Goal: Information Seeking & Learning: Check status

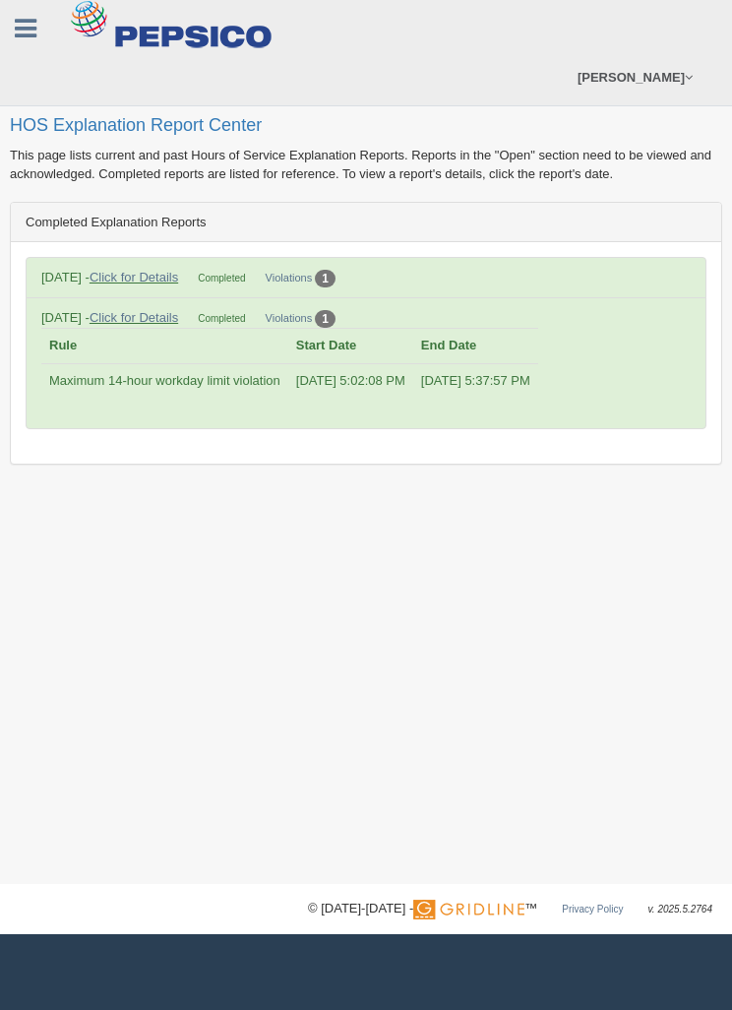
click at [506, 359] on th "End Date" at bounding box center [475, 346] width 125 height 35
click at [496, 384] on div "4/24/2025 5:37:57 PM" at bounding box center [475, 381] width 109 height 19
click at [386, 383] on td "4/24/2025 5:02:08 PM" at bounding box center [350, 380] width 125 height 34
click at [246, 392] on td "Maximum 14-hour workday limit violation" at bounding box center [164, 380] width 247 height 34
click at [313, 315] on link "Violations" at bounding box center [289, 318] width 47 height 12
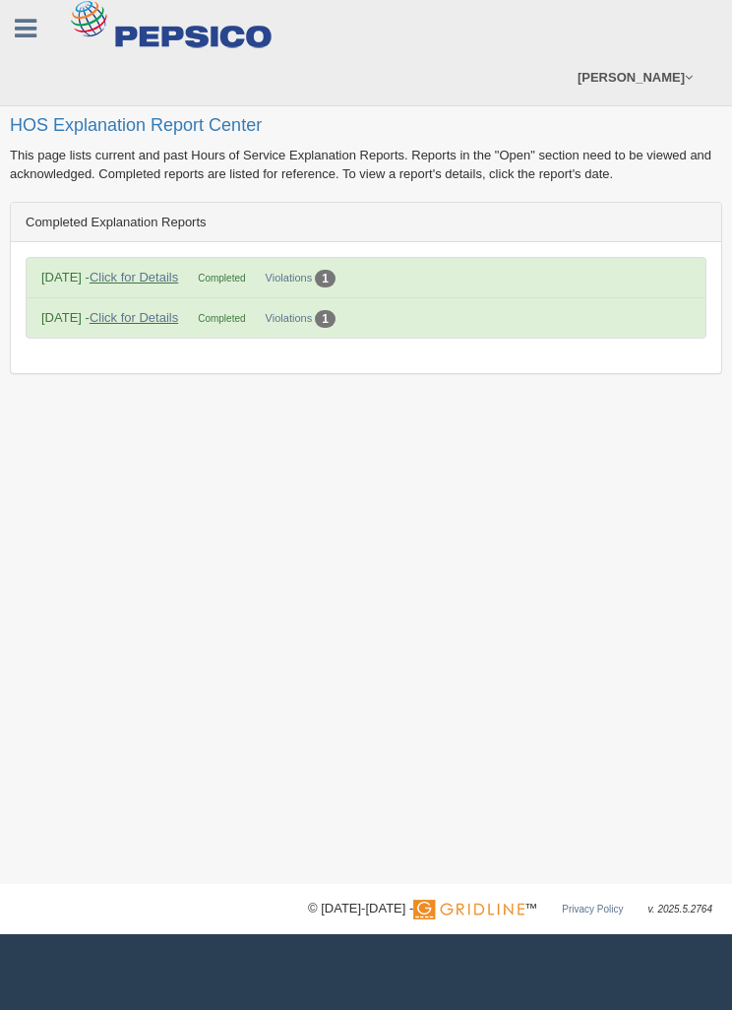
click at [169, 262] on li "8/8/2025 - Click for Details Completed Violations 1 Rule Start Date End Date Ma…" at bounding box center [366, 277] width 681 height 41
click at [169, 277] on link "Click for Details" at bounding box center [134, 277] width 89 height 15
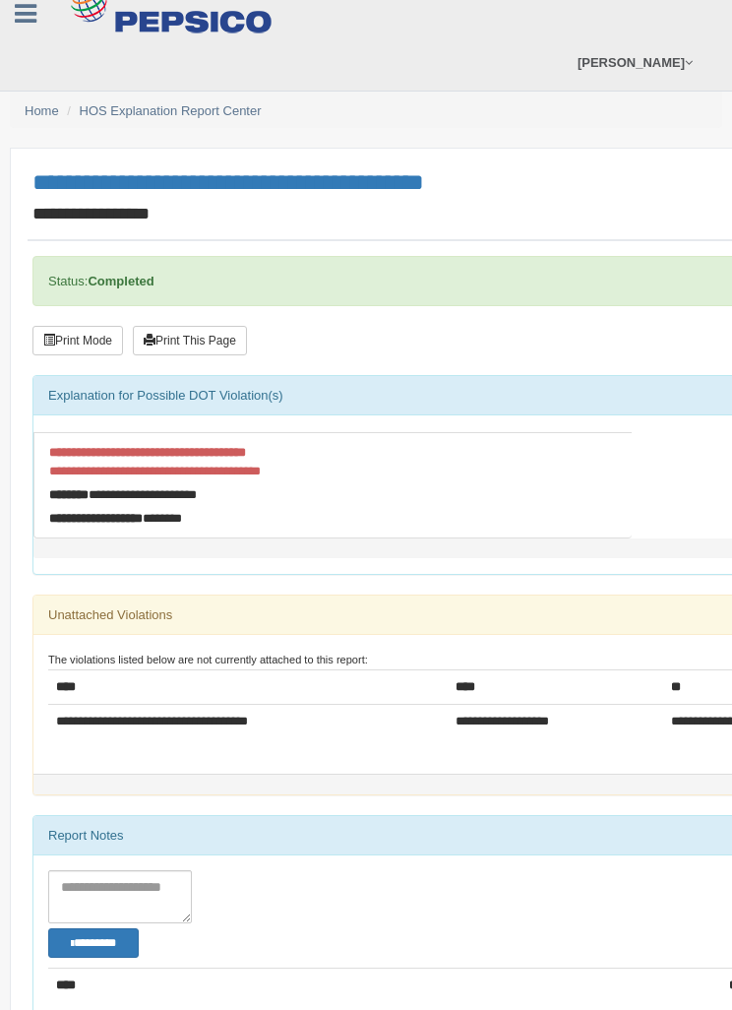
scroll to position [17, 0]
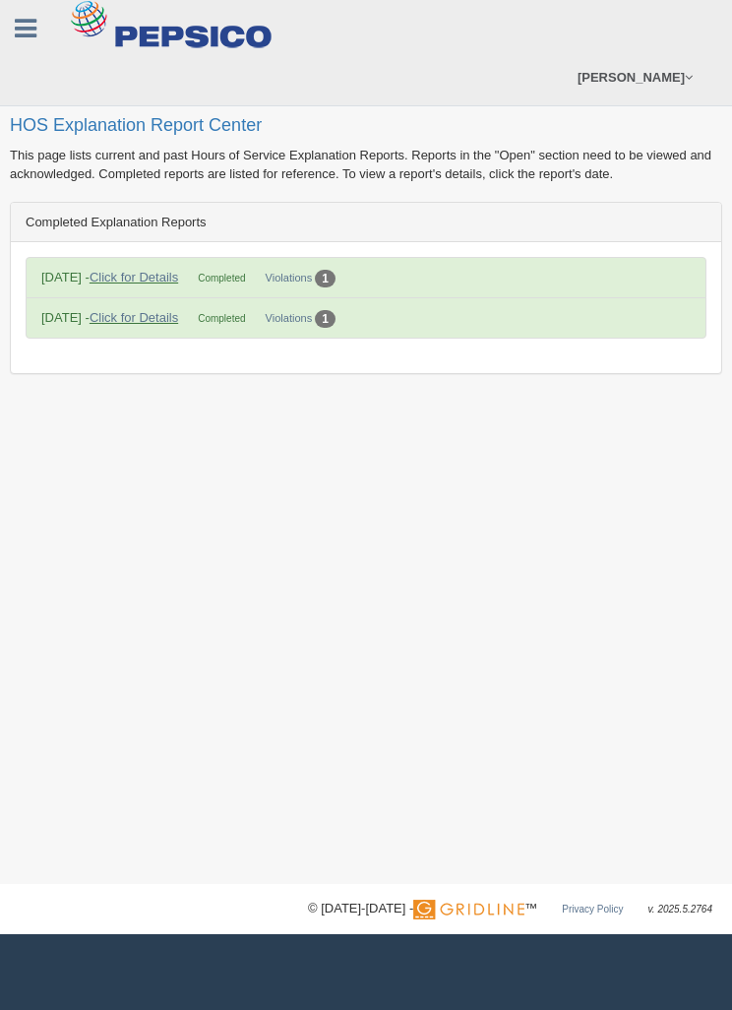
click at [330, 273] on small "Violations 1" at bounding box center [301, 278] width 70 height 12
click at [316, 258] on li "8/8/2025 - Click for Details Completed Violations 1 Rule Start Date End Date Ma…" at bounding box center [366, 277] width 681 height 41
click at [325, 261] on li "8/8/2025 - Click for Details Completed Violations 1 Rule Start Date End Date Ma…" at bounding box center [366, 277] width 681 height 41
click at [303, 274] on link "Violations" at bounding box center [289, 278] width 47 height 12
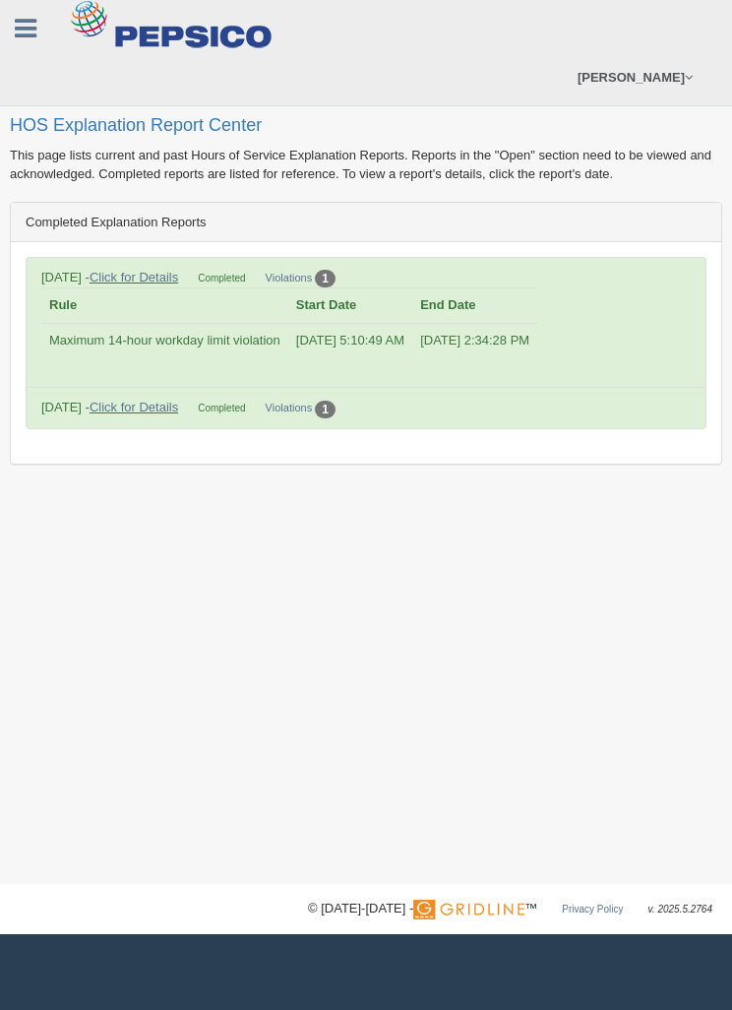
click at [325, 393] on li "5/21/2025 - Click for Details Completed Violations 1 Rule Start Date End Date M…" at bounding box center [366, 407] width 681 height 41
click at [169, 401] on link "Click for Details" at bounding box center [134, 407] width 89 height 15
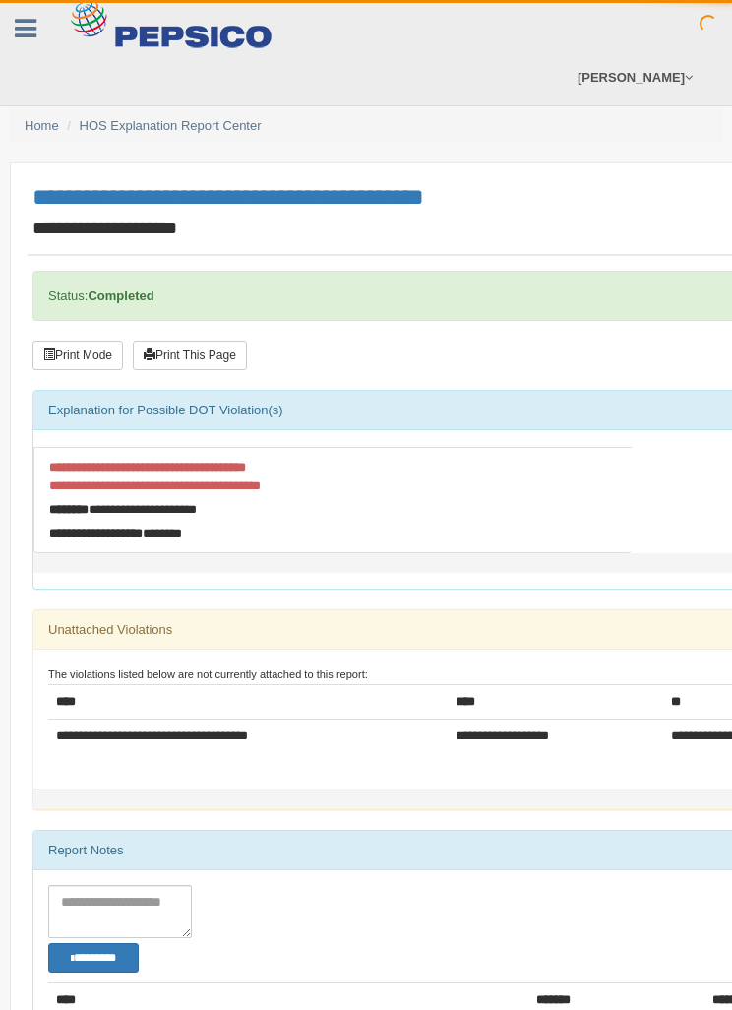
click at [159, 403] on div "Explanation for Possible DOT Violation(s)" at bounding box center [481, 410] width 897 height 39
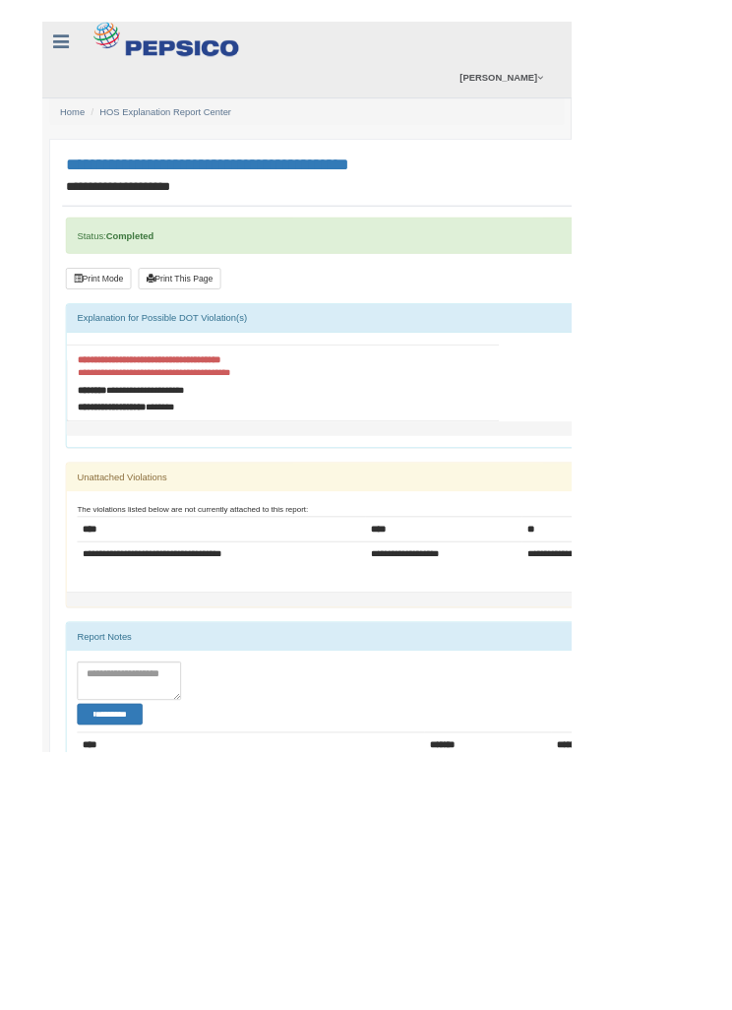
scroll to position [0, 1]
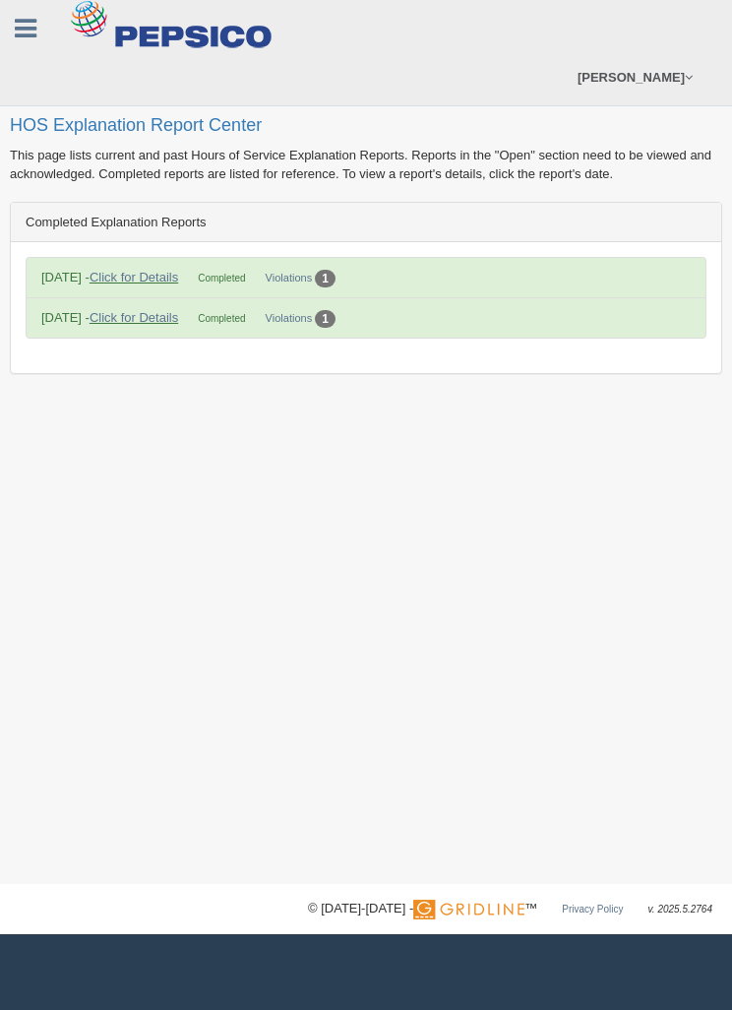
click at [154, 270] on link "Click for Details" at bounding box center [134, 277] width 89 height 15
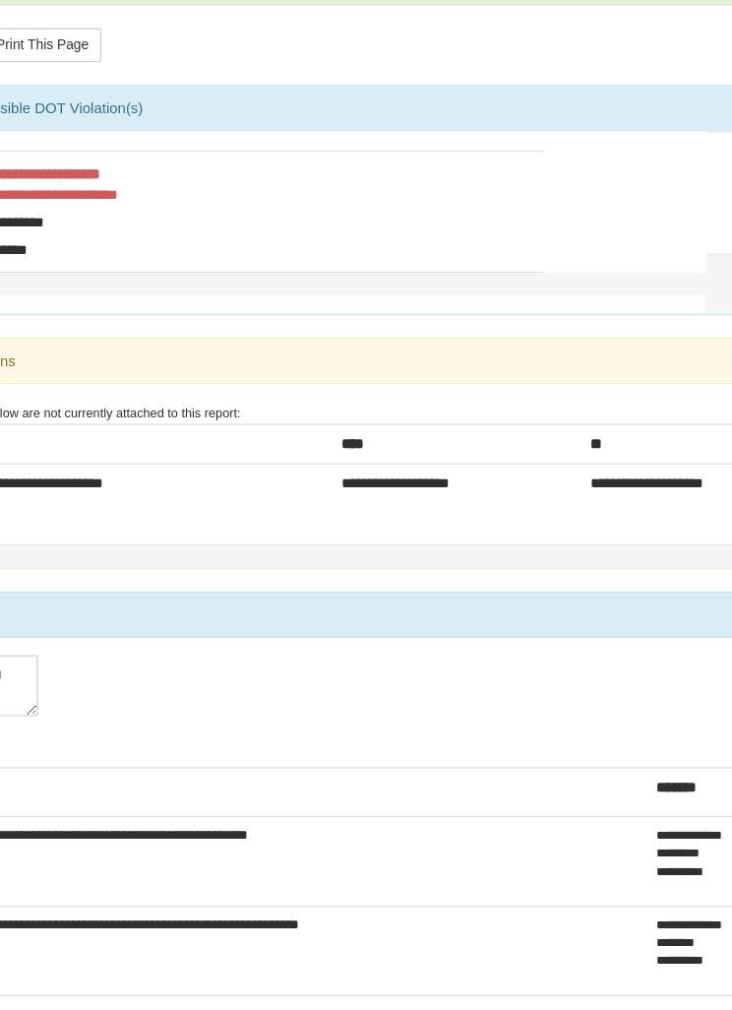
scroll to position [184, 63]
